Goal: Task Accomplishment & Management: Manage account settings

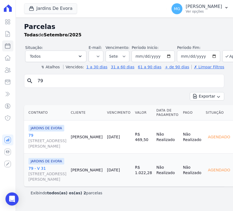
select select
click at [57, 8] on button "Jardins De Evora" at bounding box center [50, 8] width 53 height 10
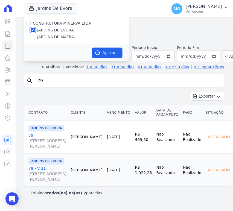
click at [33, 30] on input "JARDINS DE EVORA" at bounding box center [33, 30] width 4 height 4
checkbox input "false"
drag, startPoint x: 33, startPoint y: 37, endPoint x: 72, endPoint y: 46, distance: 40.3
click at [33, 37] on input "JARDINS DE MAFRA" at bounding box center [33, 37] width 4 height 4
checkbox input "true"
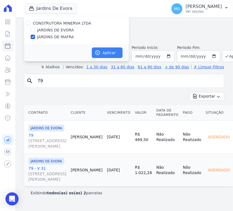
click at [109, 54] on button "Aplicar" at bounding box center [107, 53] width 31 height 10
select select
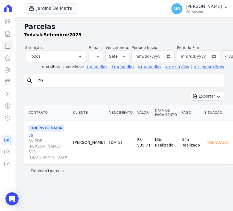
click at [70, 84] on input "79" at bounding box center [127, 80] width 187 height 11
type input "24"
select select
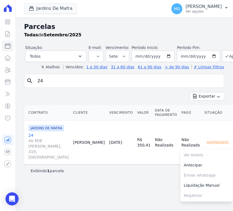
scroll to position [3, 0]
click at [33, 143] on link "24 AV PDE GREGORIO MAFRA, 319, VILA TAQUARI" at bounding box center [48, 145] width 40 height 27
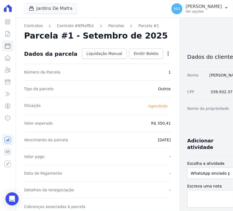
click at [165, 55] on icon "button" at bounding box center [167, 53] width 5 height 5
click at [121, 60] on link "Alterar" at bounding box center [144, 61] width 48 height 10
click at [120, 63] on link "Alterar" at bounding box center [144, 61] width 48 height 10
click at [89, 90] on div "Tipo da parcela Outros" at bounding box center [97, 88] width 147 height 17
click at [151, 125] on dd "R$ 350,41" at bounding box center [161, 122] width 20 height 5
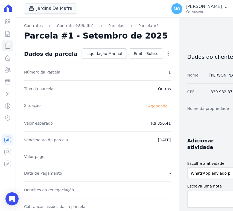
click at [151, 125] on dd "R$ 350,41" at bounding box center [161, 122] width 20 height 5
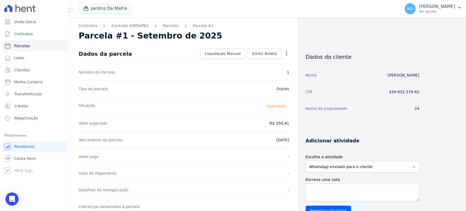
click at [232, 52] on icon "button" at bounding box center [286, 53] width 5 height 5
click at [232, 63] on link "Alterar" at bounding box center [263, 61] width 48 height 10
click at [232, 61] on link "Alterar" at bounding box center [263, 61] width 48 height 10
click at [232, 62] on link "Alterar" at bounding box center [263, 61] width 48 height 10
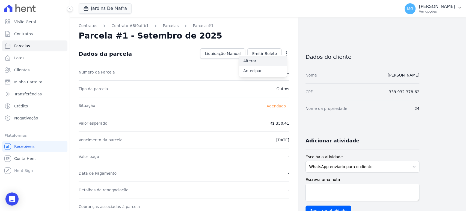
click at [232, 62] on link "Alterar" at bounding box center [263, 61] width 48 height 10
click at [232, 63] on link "Alterar" at bounding box center [263, 61] width 48 height 10
click at [287, 54] on icon "button" at bounding box center [286, 53] width 5 height 5
click at [260, 63] on link "Alterar" at bounding box center [263, 61] width 48 height 10
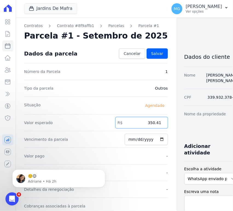
click at [137, 123] on input "350.41" at bounding box center [141, 122] width 52 height 11
type input "376.22"
click at [168, 49] on div "Contratos Contrato #8f9affb1 Parcelas Parcela #1 Parcela #1 - Setembro de 2025 …" at bounding box center [119, 192] width 209 height 351
click at [151, 54] on span "Salvar" at bounding box center [157, 53] width 12 height 5
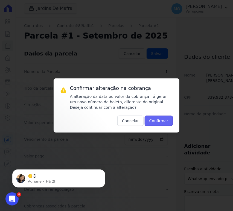
click at [155, 118] on button "Confirmar" at bounding box center [158, 121] width 28 height 10
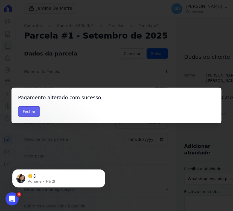
click at [34, 113] on button "Fechar" at bounding box center [29, 111] width 22 height 10
click at [34, 112] on button "Fechar" at bounding box center [29, 111] width 22 height 10
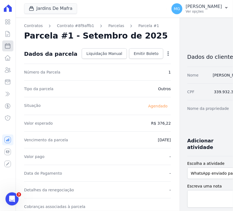
click at [9, 49] on link "Parcelas" at bounding box center [7, 45] width 11 height 11
select select
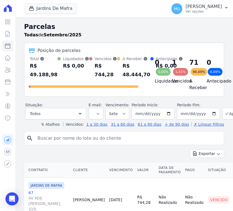
click at [58, 141] on input "search" at bounding box center [127, 138] width 187 height 11
type input "36"
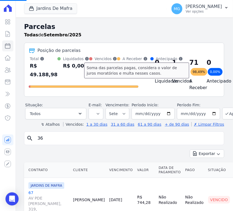
select select
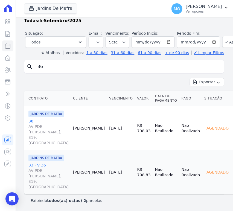
scroll to position [51, 0]
click at [31, 118] on link "36 AV PDE [PERSON_NAME], 319, [GEOGRAPHIC_DATA]" at bounding box center [48, 131] width 40 height 27
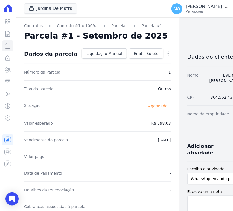
click at [165, 52] on icon "button" at bounding box center [167, 53] width 5 height 5
click at [143, 63] on link "Alterar" at bounding box center [144, 61] width 48 height 10
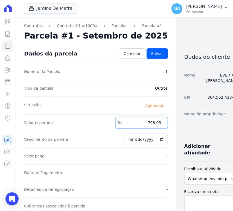
click at [140, 123] on input "798.03" at bounding box center [141, 122] width 52 height 11
type input "857.36"
click at [161, 52] on div "Contratos Contrato #1ae1009a [GEOGRAPHIC_DATA] Parcela #1 [GEOGRAPHIC_DATA] #1 …" at bounding box center [95, 192] width 161 height 351
click at [151, 54] on span "Salvar" at bounding box center [157, 53] width 12 height 5
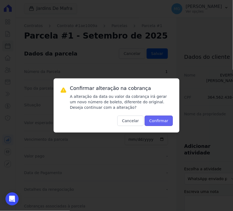
click at [162, 123] on button "Confirmar" at bounding box center [158, 121] width 28 height 10
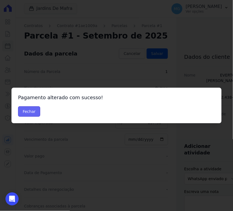
click at [29, 114] on button "Fechar" at bounding box center [29, 111] width 22 height 10
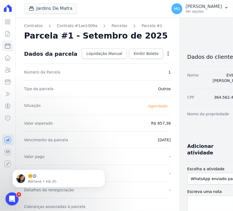
click at [180, 42] on div "Contratos Contrato #1ae1009a [GEOGRAPHIC_DATA] Parcela #1 [GEOGRAPHIC_DATA] #1 …" at bounding box center [119, 192] width 209 height 351
click at [7, 9] on icon at bounding box center [8, 8] width 8 height 8
